Goal: Check status: Check status

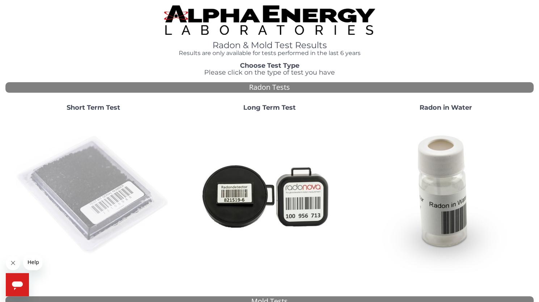
click at [123, 193] on img at bounding box center [94, 195] width 156 height 156
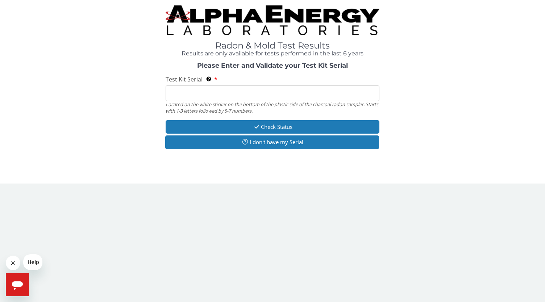
click at [246, 89] on input "Test Kit Serial Located on the white sticker on the bottom of the plastic side …" at bounding box center [272, 93] width 214 height 16
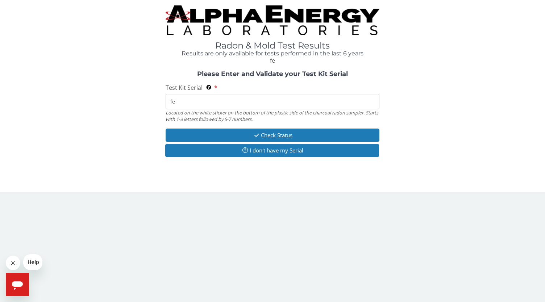
type input "f"
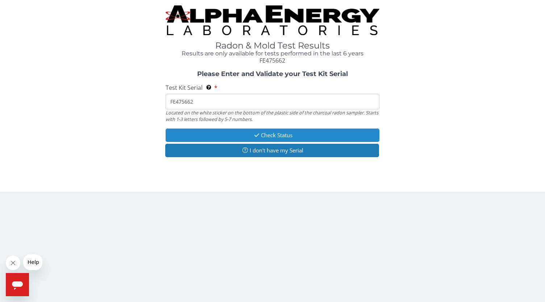
type input "FE475662"
click at [257, 137] on icon "button" at bounding box center [256, 135] width 8 height 5
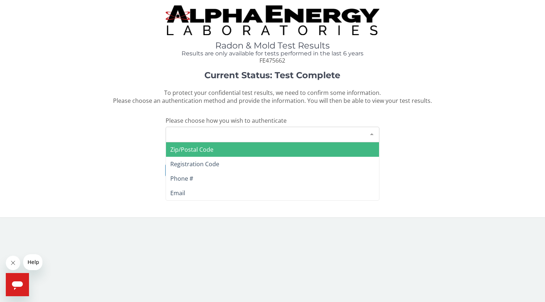
click at [370, 134] on div at bounding box center [371, 134] width 14 height 14
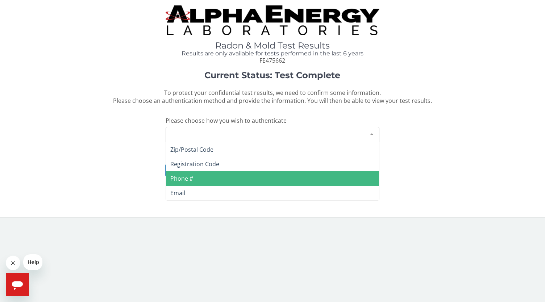
click at [343, 174] on span "Phone #" at bounding box center [272, 178] width 213 height 14
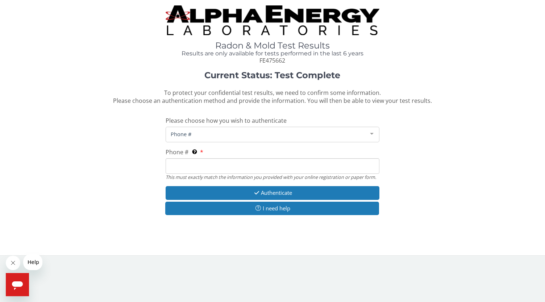
click at [227, 165] on input "Phone # This must exactly match the information you provided with your online r…" at bounding box center [272, 166] width 214 height 16
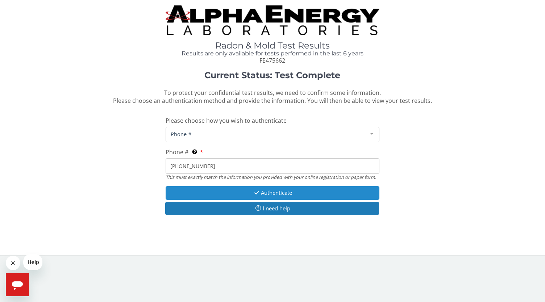
type input "[PHONE_NUMBER]"
click at [274, 191] on button "Authenticate" at bounding box center [272, 192] width 214 height 13
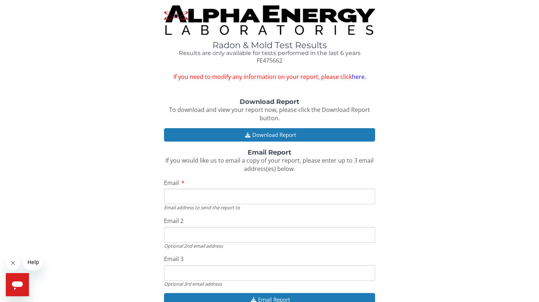
click at [251, 196] on input "Email" at bounding box center [269, 197] width 211 height 16
click at [223, 232] on input "Email 2" at bounding box center [269, 235] width 211 height 16
drag, startPoint x: 236, startPoint y: 215, endPoint x: 246, endPoint y: 223, distance: 12.8
type input "[EMAIL_ADDRESS][DOMAIN_NAME]"
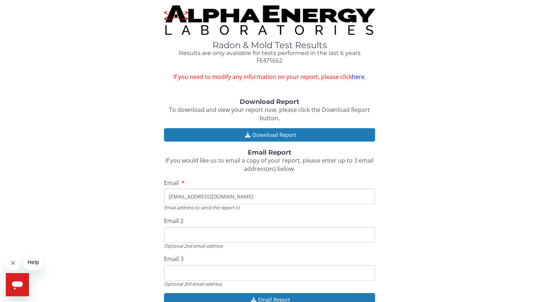
type input "[EMAIL_ADDRESS][DOMAIN_NAME]"
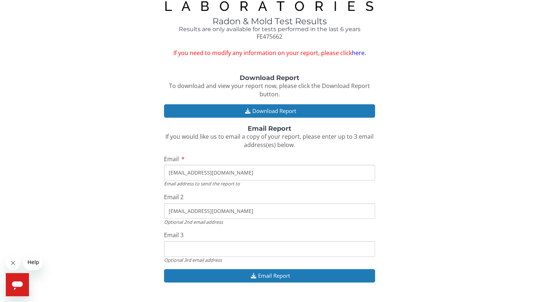
scroll to position [35, 0]
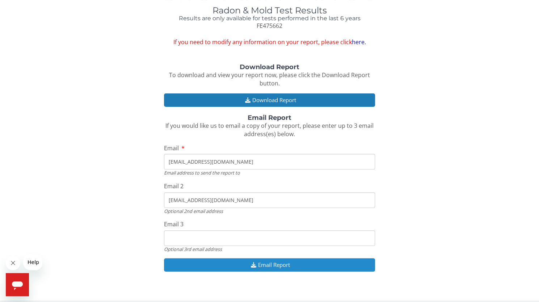
click at [221, 268] on button "Email Report" at bounding box center [269, 264] width 211 height 13
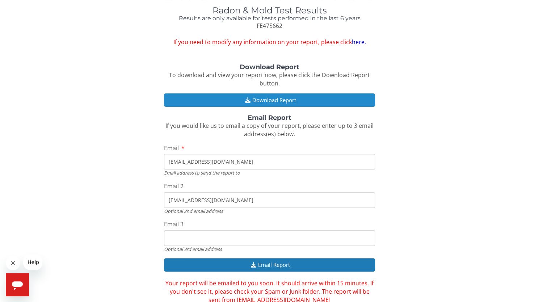
click at [282, 100] on button "Download Report" at bounding box center [269, 99] width 211 height 13
